Goal: Task Accomplishment & Management: Manage account settings

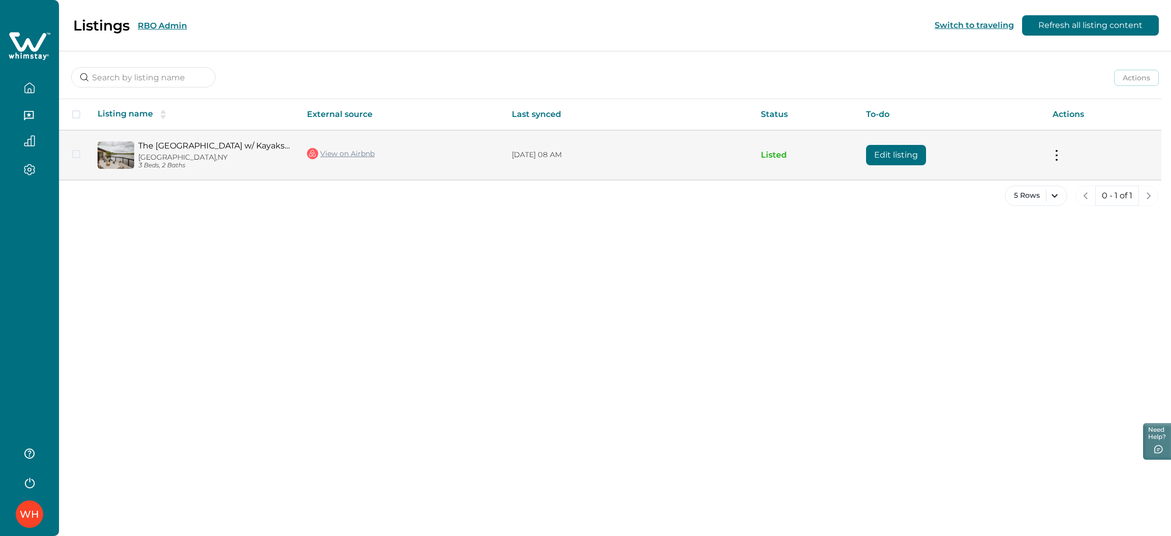
click at [219, 142] on link "The [GEOGRAPHIC_DATA] w/ Kayaks, Bikes on the waterfront." at bounding box center [214, 146] width 152 height 10
click at [880, 153] on button "Edit listing" at bounding box center [896, 155] width 60 height 20
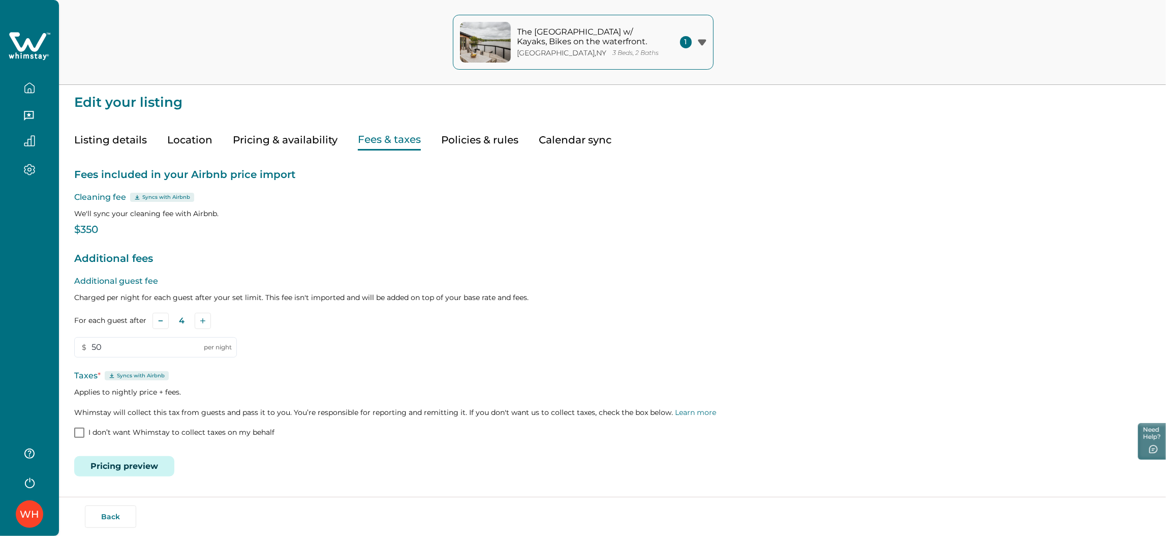
click at [389, 137] on button "Fees & taxes" at bounding box center [389, 140] width 63 height 21
type input "50"
click at [463, 139] on button "Policies & rules" at bounding box center [479, 140] width 77 height 21
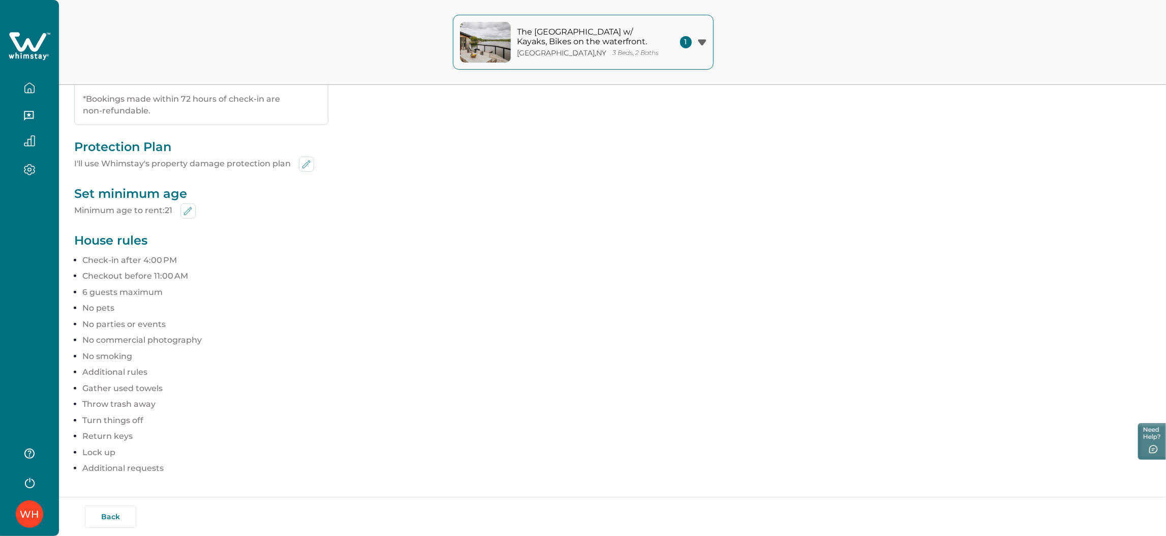
scroll to position [383, 0]
drag, startPoint x: 78, startPoint y: 365, endPoint x: 198, endPoint y: 367, distance: 119.4
click at [198, 367] on div "Check-in & Check-out instructions Synced with Airbnb Check-in : 04:00 PM - Flex…" at bounding box center [612, 125] width 1076 height 717
